Goal: Check status: Check status

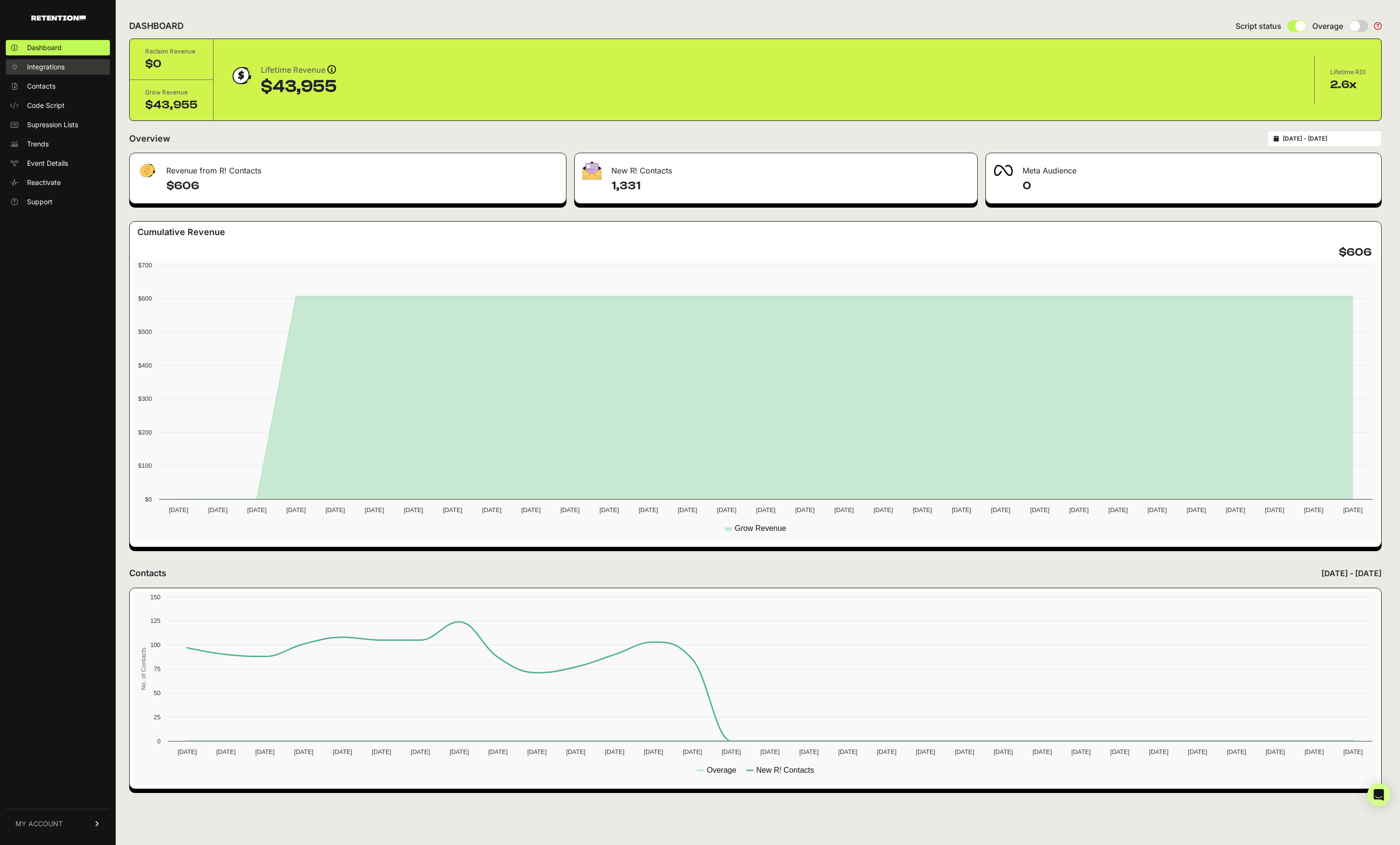
click at [56, 70] on span "Integrations" at bounding box center [46, 67] width 38 height 10
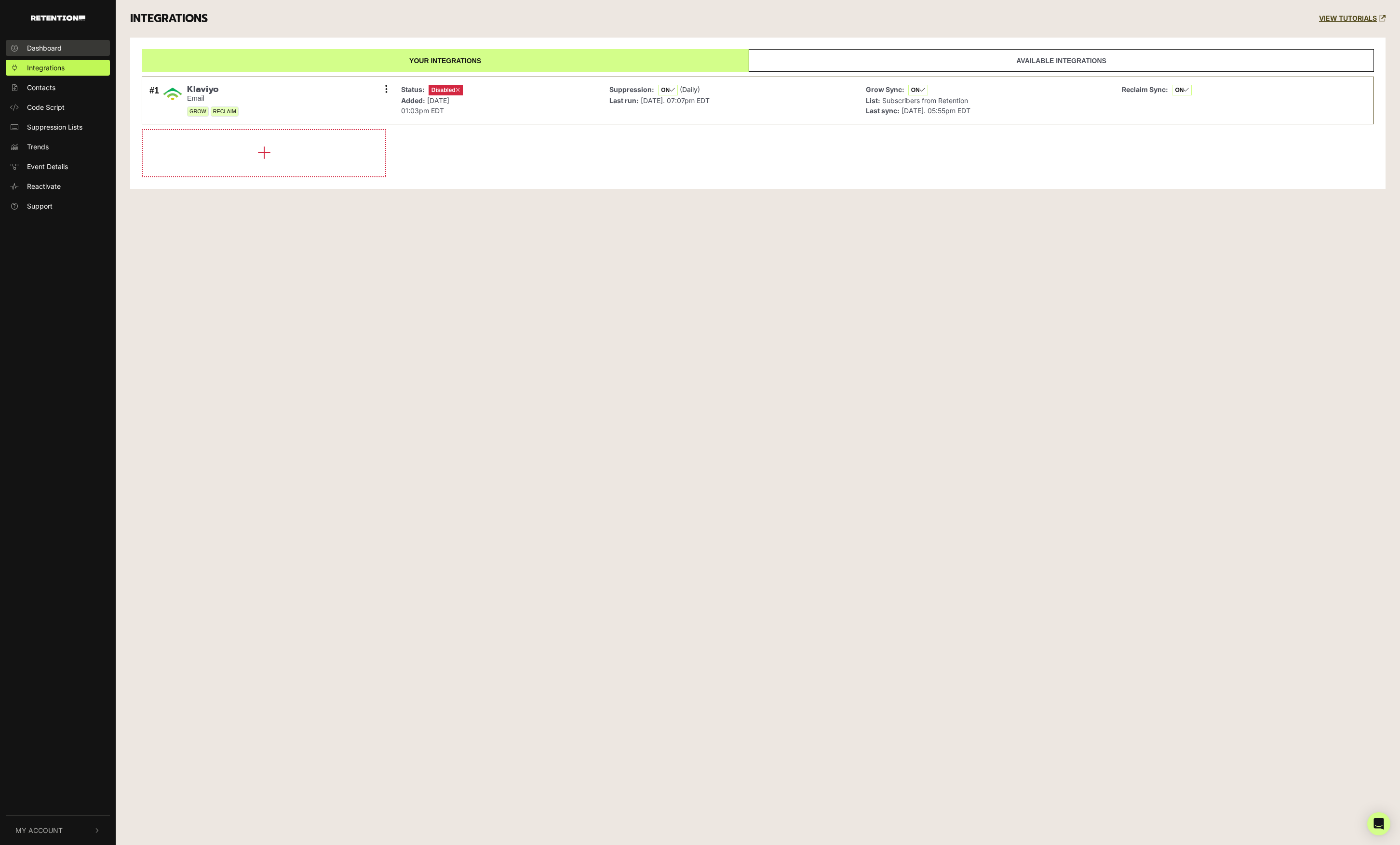
click at [48, 52] on link "Dashboard" at bounding box center [57, 47] width 104 height 16
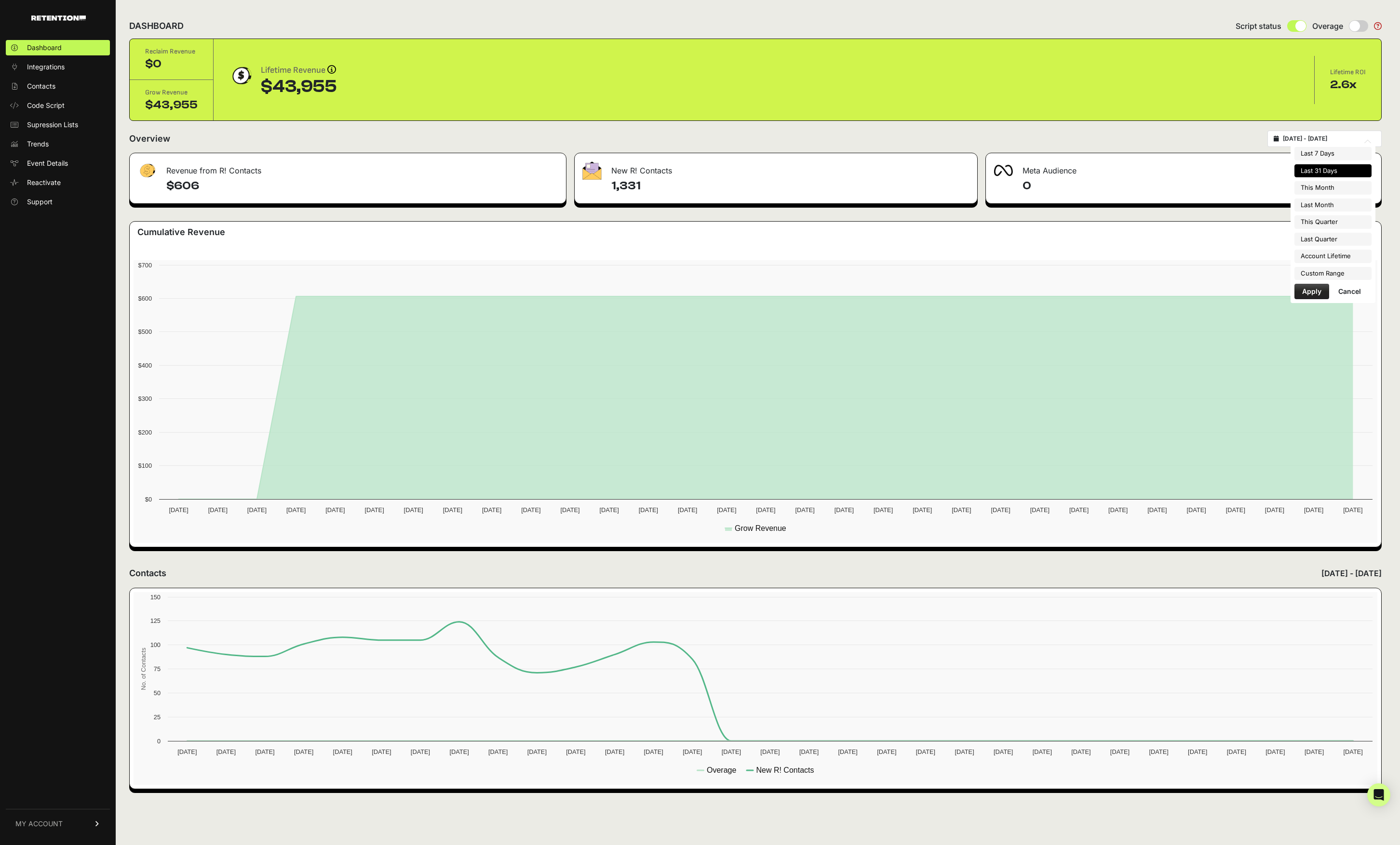
click at [1332, 141] on input "2025-08-23 - 2025-09-22" at bounding box center [1328, 139] width 92 height 8
click at [1330, 203] on li "Last Month" at bounding box center [1333, 205] width 78 height 14
type input "[DATE] - [DATE]"
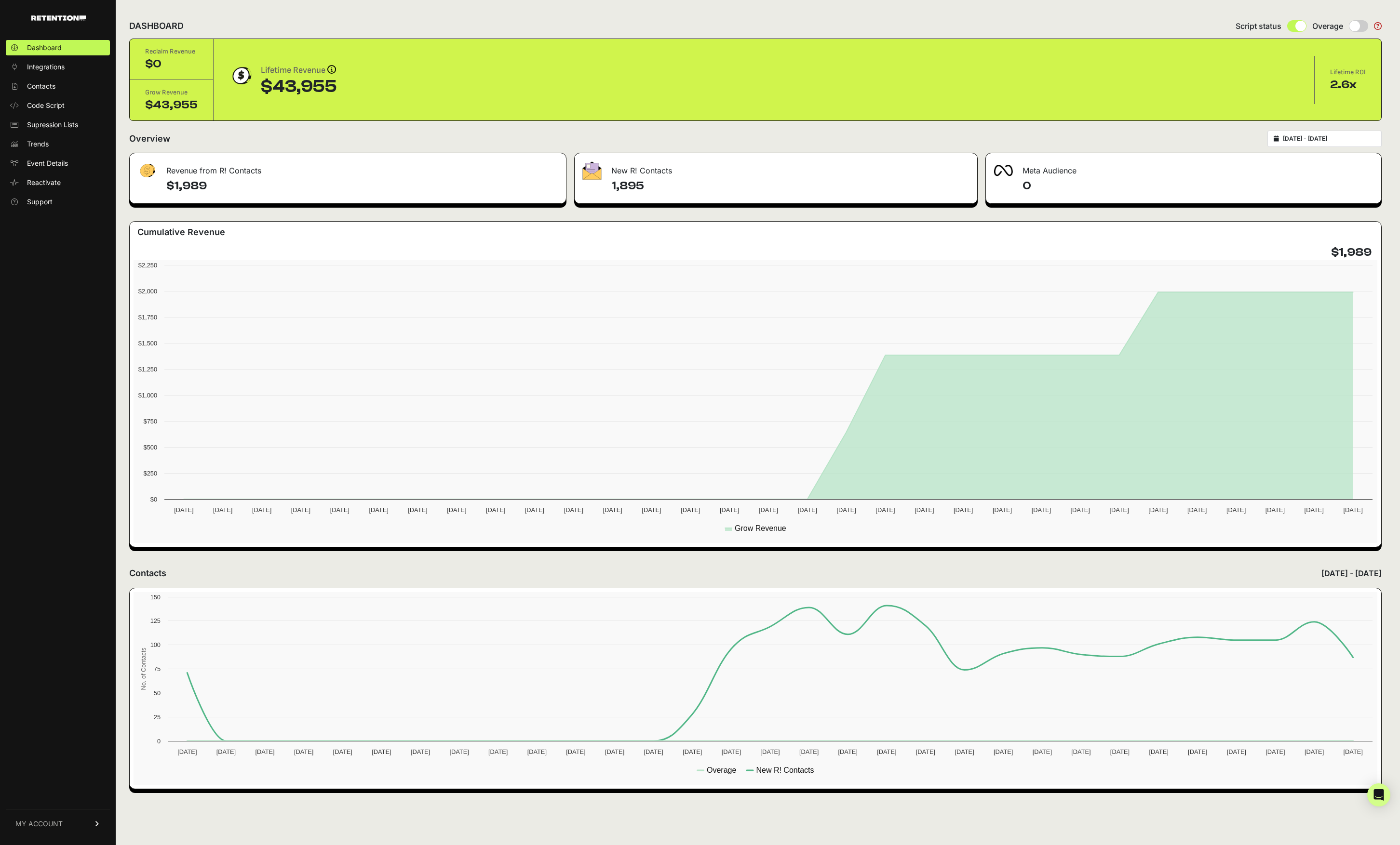
click at [1321, 575] on p "[DATE] - [DATE]" at bounding box center [1352, 574] width 60 height 12
click at [1344, 145] on div "[DATE] - [DATE]" at bounding box center [1324, 139] width 114 height 16
click at [1343, 140] on input "[DATE] - [DATE]" at bounding box center [1328, 139] width 92 height 8
type input "[DATE]"
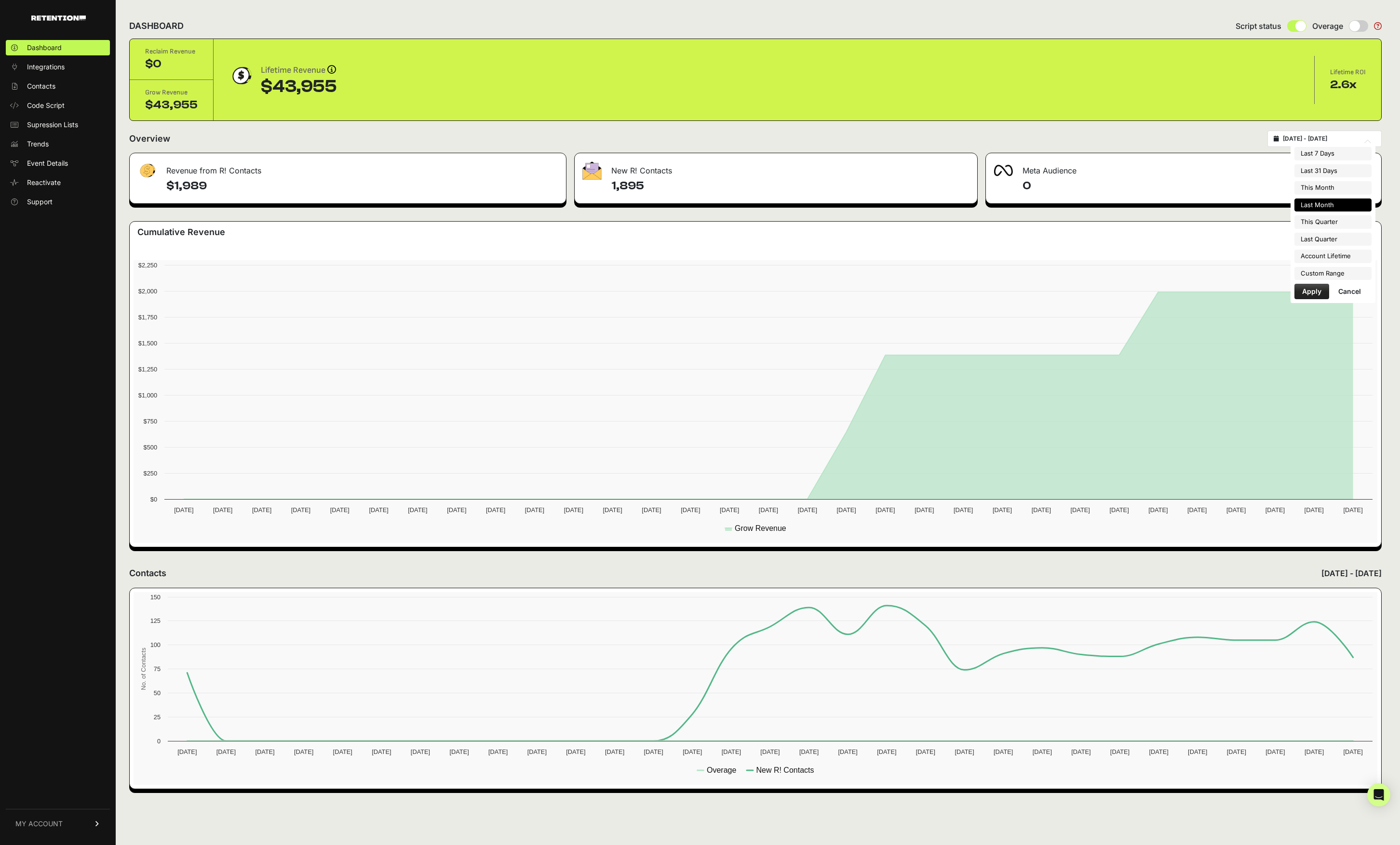
type input "[DATE]"
click at [1334, 273] on li "Custom Range" at bounding box center [1333, 273] width 78 height 14
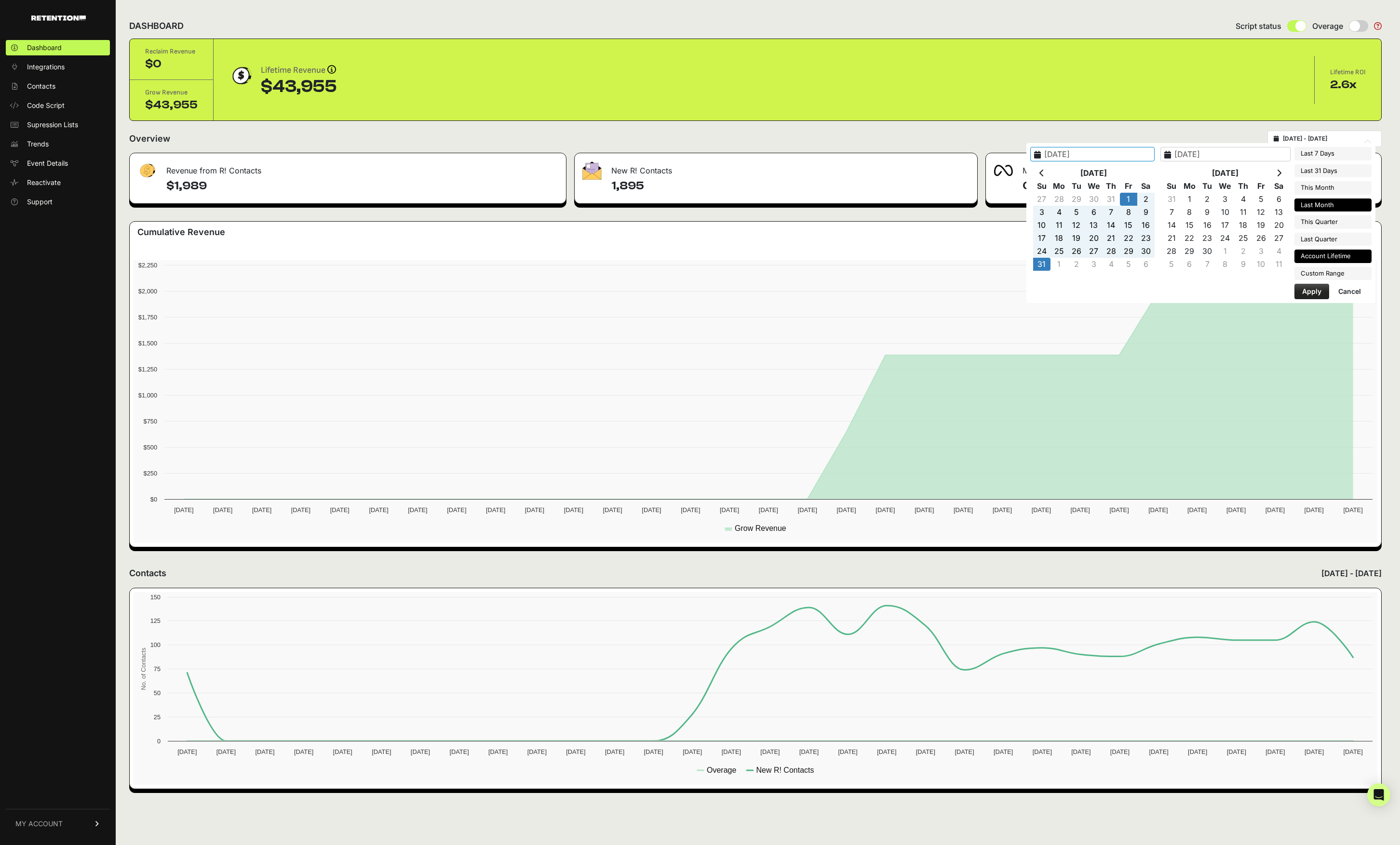
type input "[DATE]"
click at [1044, 172] on icon at bounding box center [1041, 173] width 5 height 8
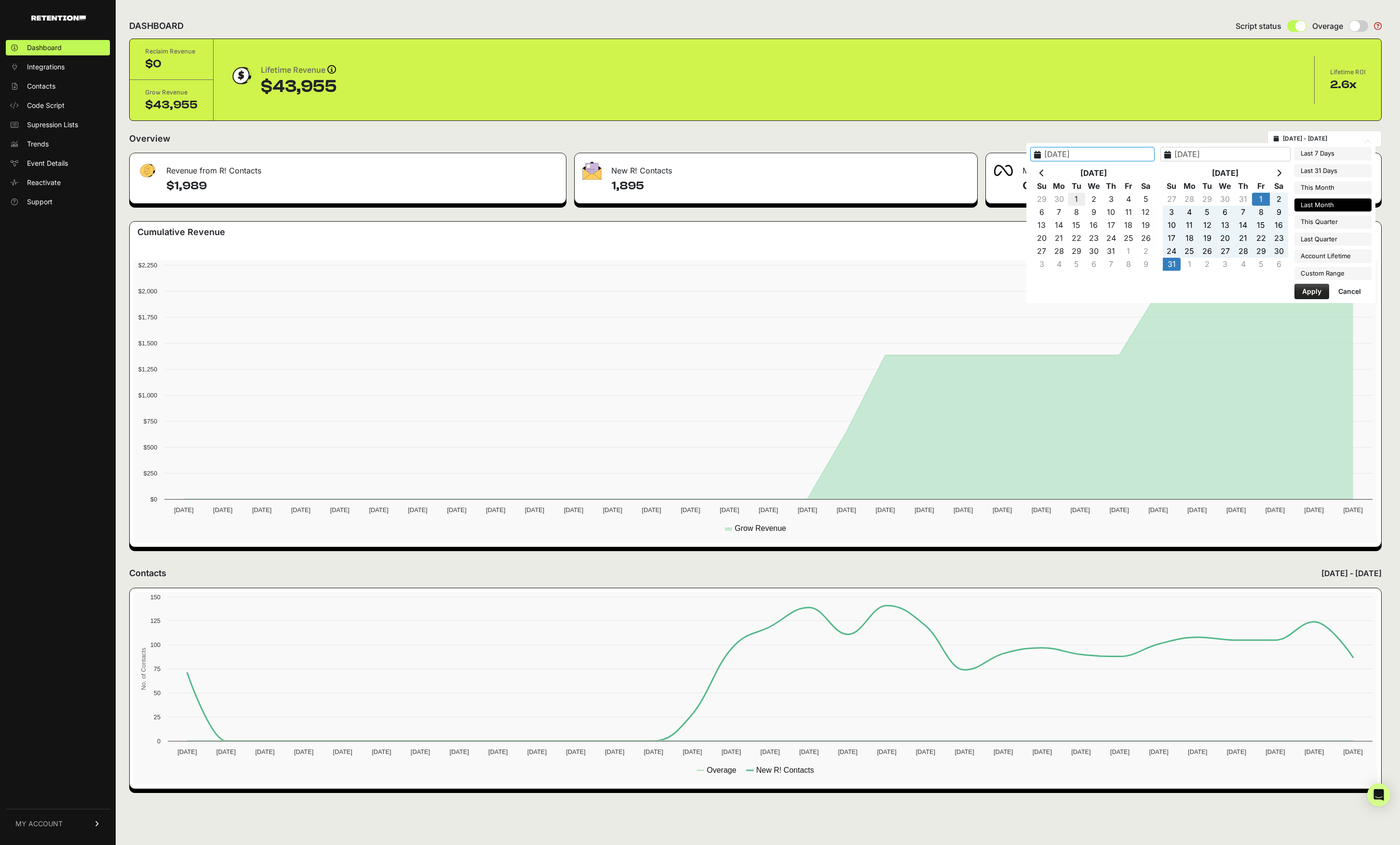
type input "[DATE]"
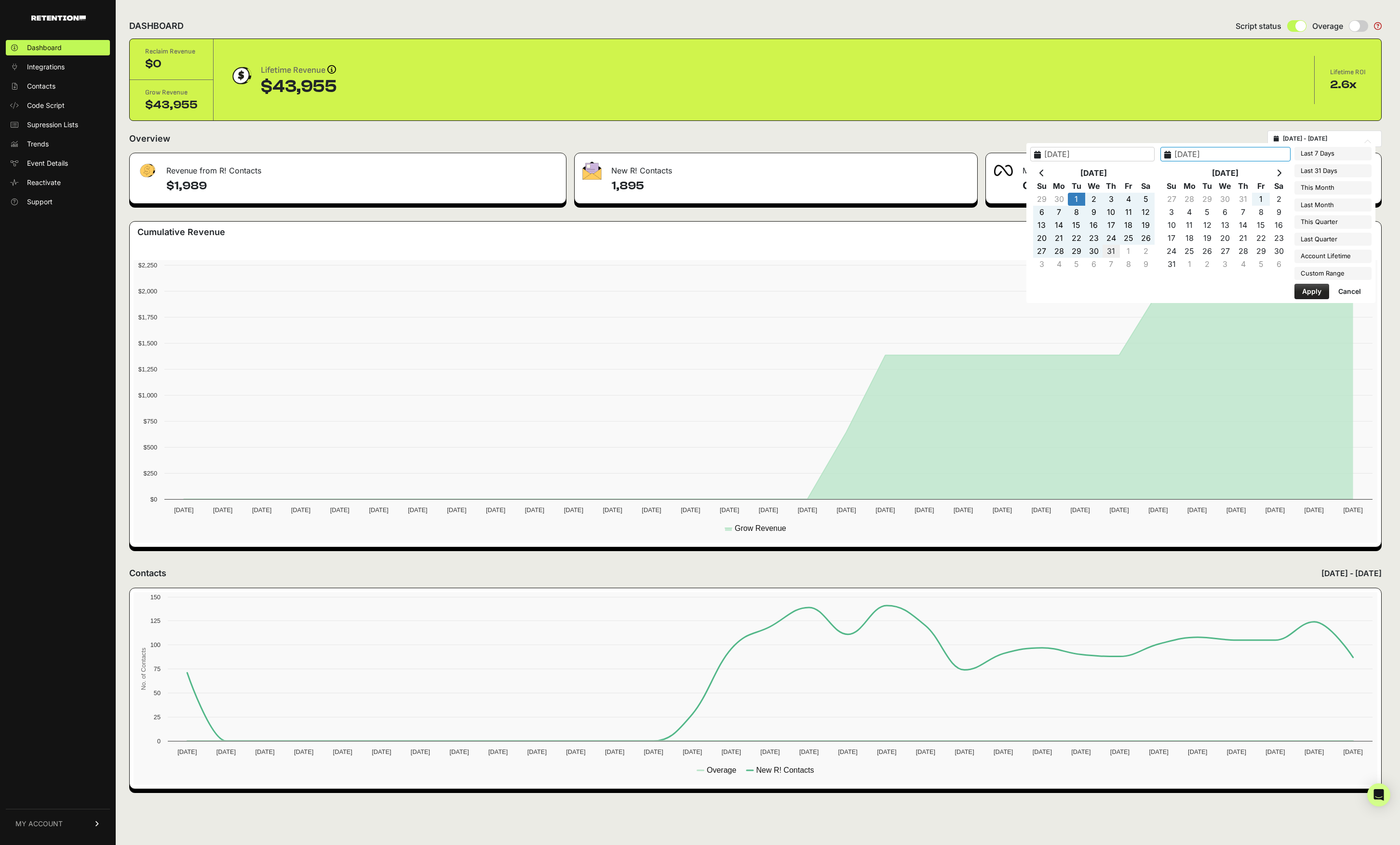
type input "[DATE]"
click at [1320, 291] on button "Apply" at bounding box center [1312, 292] width 35 height 16
type input "[DATE] - [DATE]"
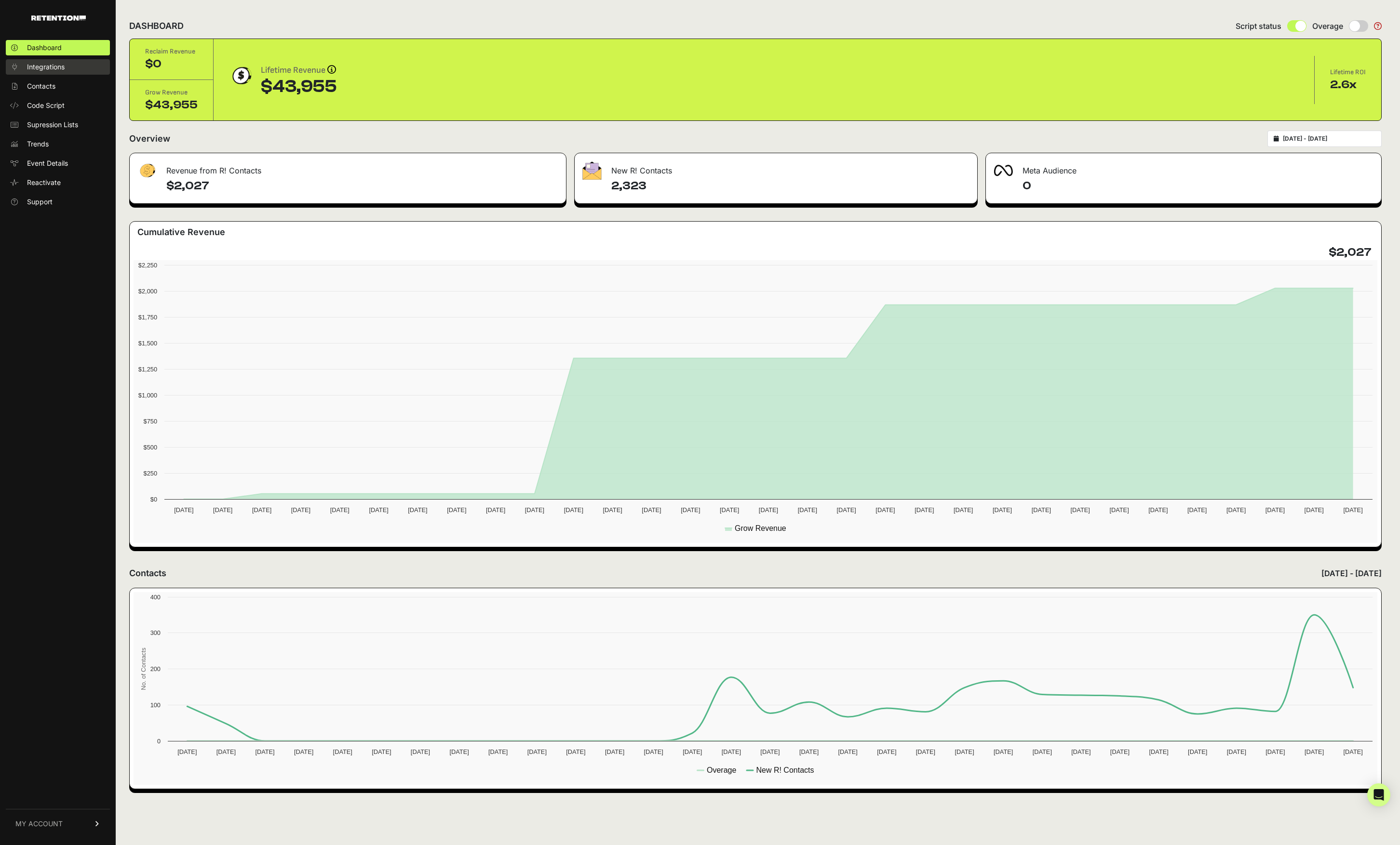
click at [49, 72] on span "Integrations" at bounding box center [46, 67] width 38 height 10
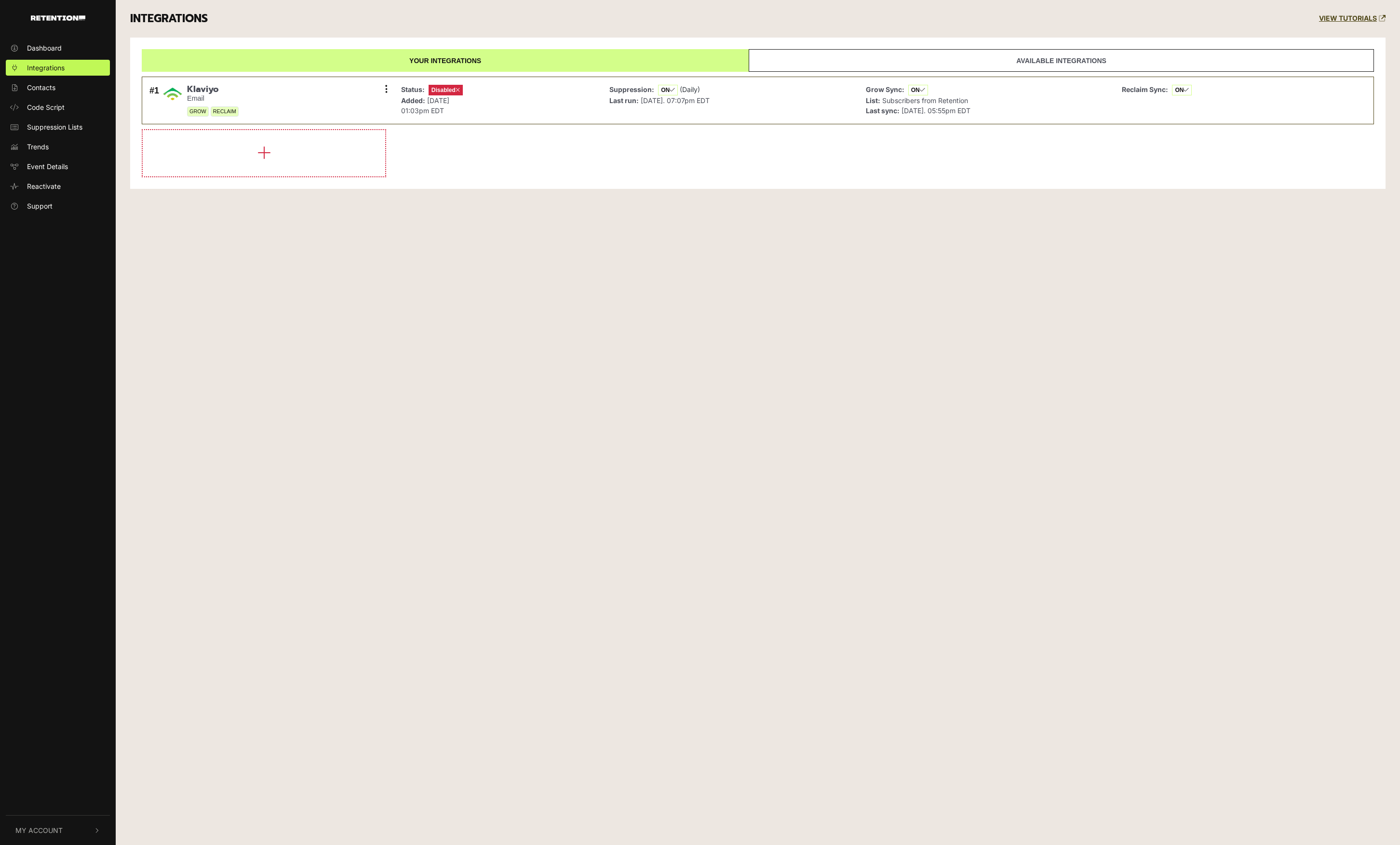
click at [40, 86] on span "Contacts" at bounding box center [41, 87] width 28 height 10
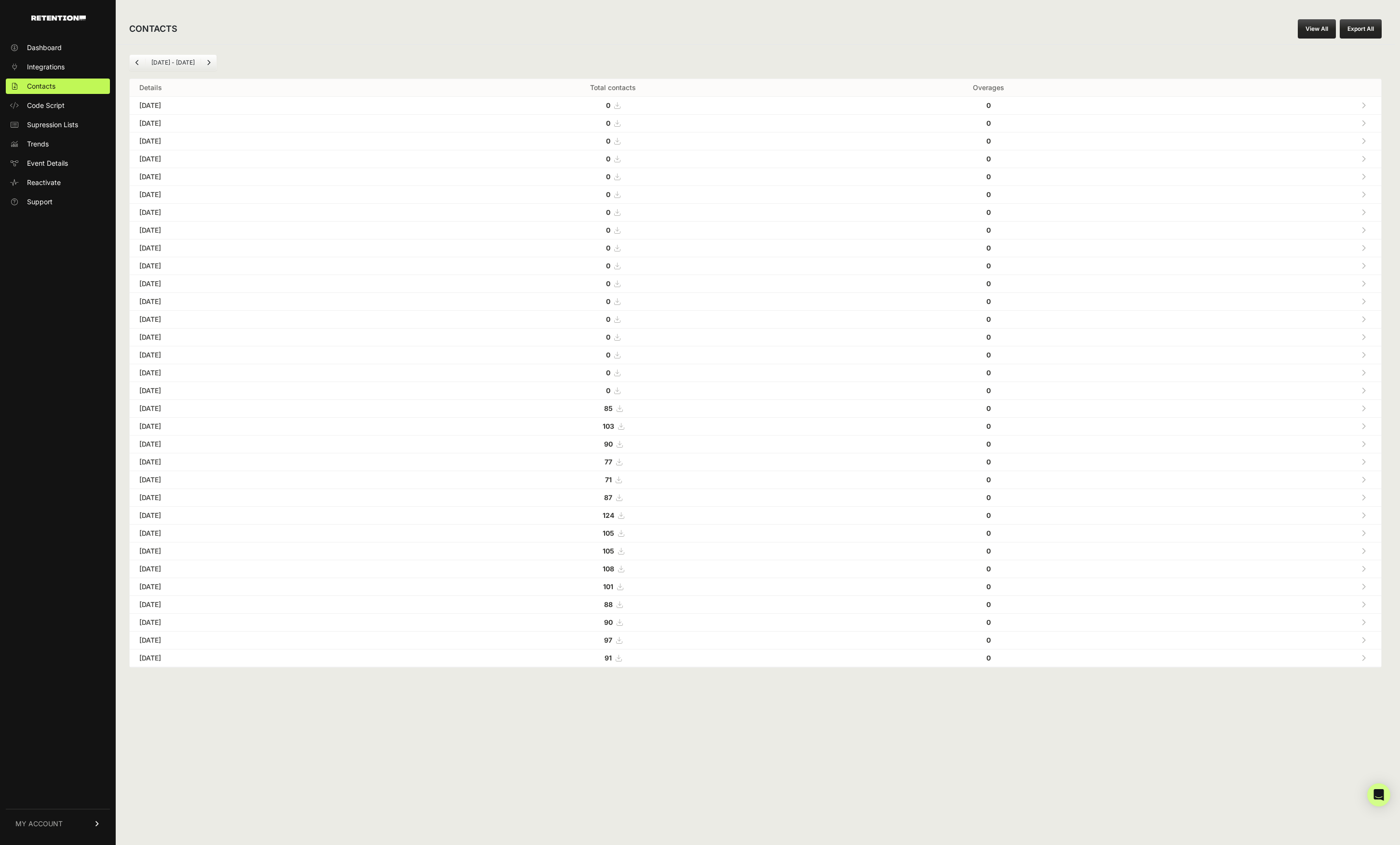
click at [178, 62] on li "[DATE] - [DATE]" at bounding box center [173, 63] width 55 height 8
click at [136, 65] on icon "Previous" at bounding box center [138, 63] width 4 height 6
drag, startPoint x: 678, startPoint y: 481, endPoint x: 691, endPoint y: 641, distance: 160.5
click at [691, 641] on tbody "[DATE] 91 0 [DATE] 74 0 [DATE]" at bounding box center [755, 382] width 1252 height 571
click at [211, 64] on link "Next" at bounding box center [208, 63] width 16 height 16
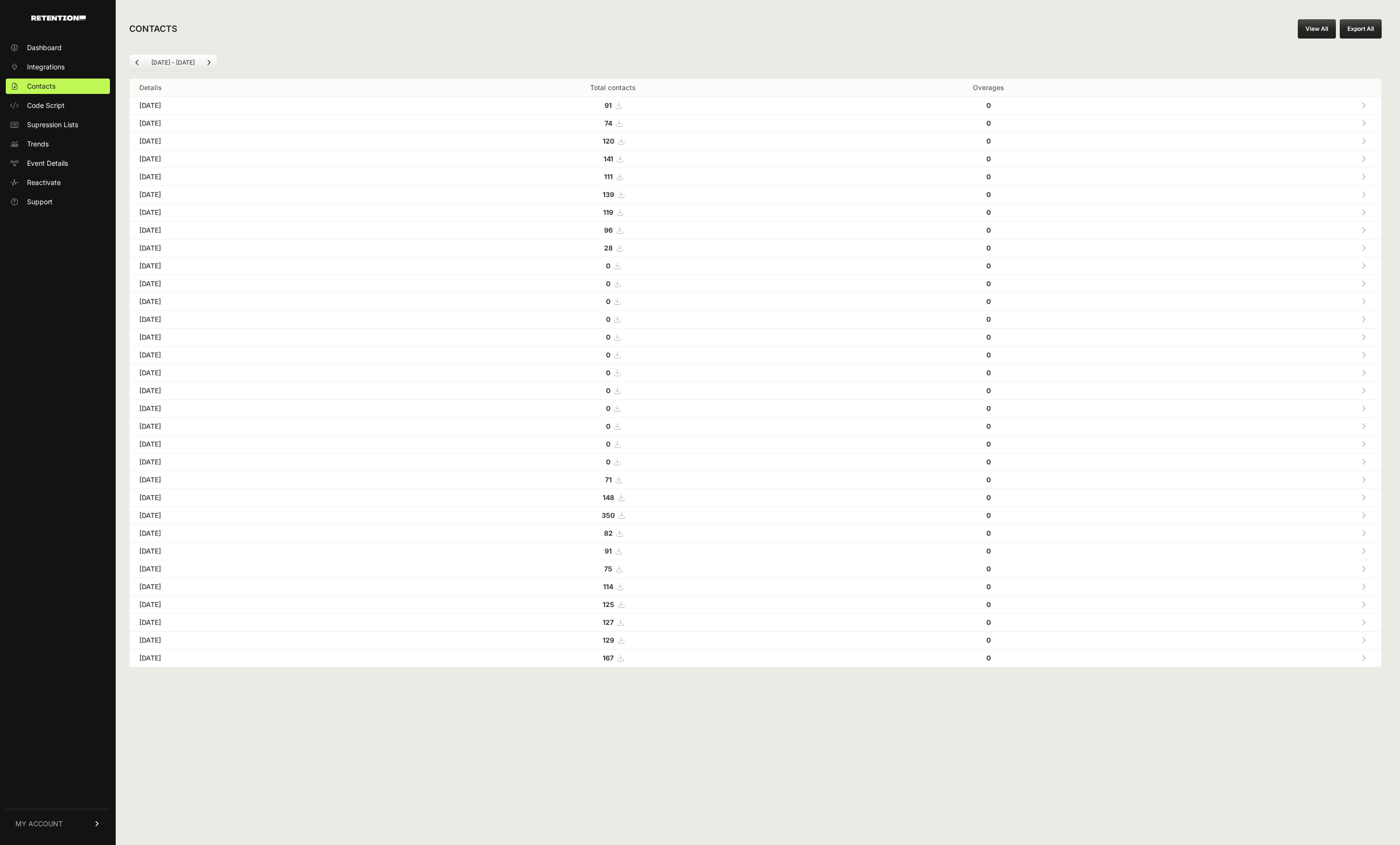
click at [139, 64] on icon "Previous" at bounding box center [138, 63] width 4 height 6
